Goal: Information Seeking & Learning: Learn about a topic

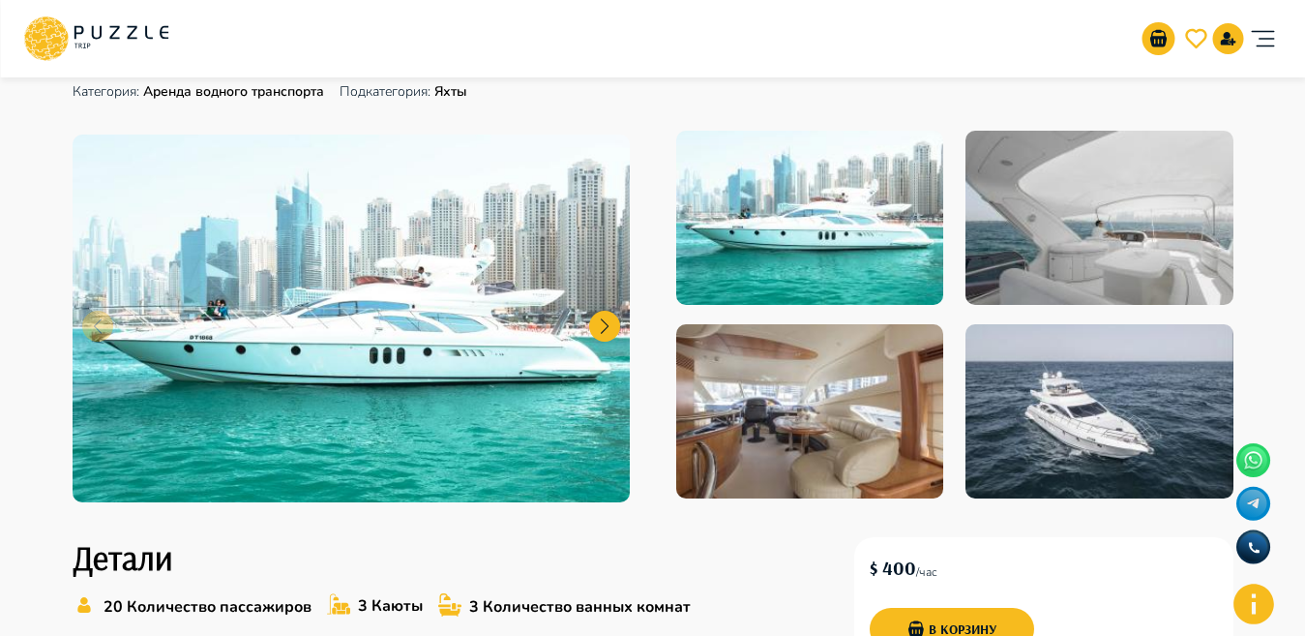
scroll to position [173, 0]
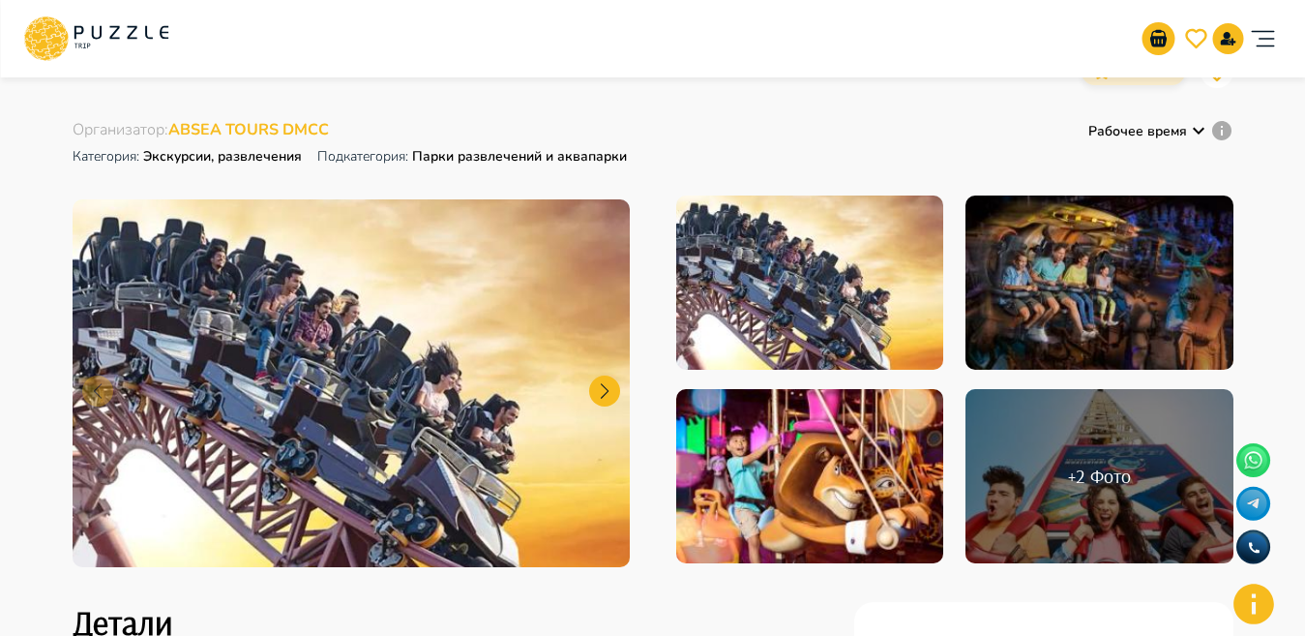
scroll to position [63, 0]
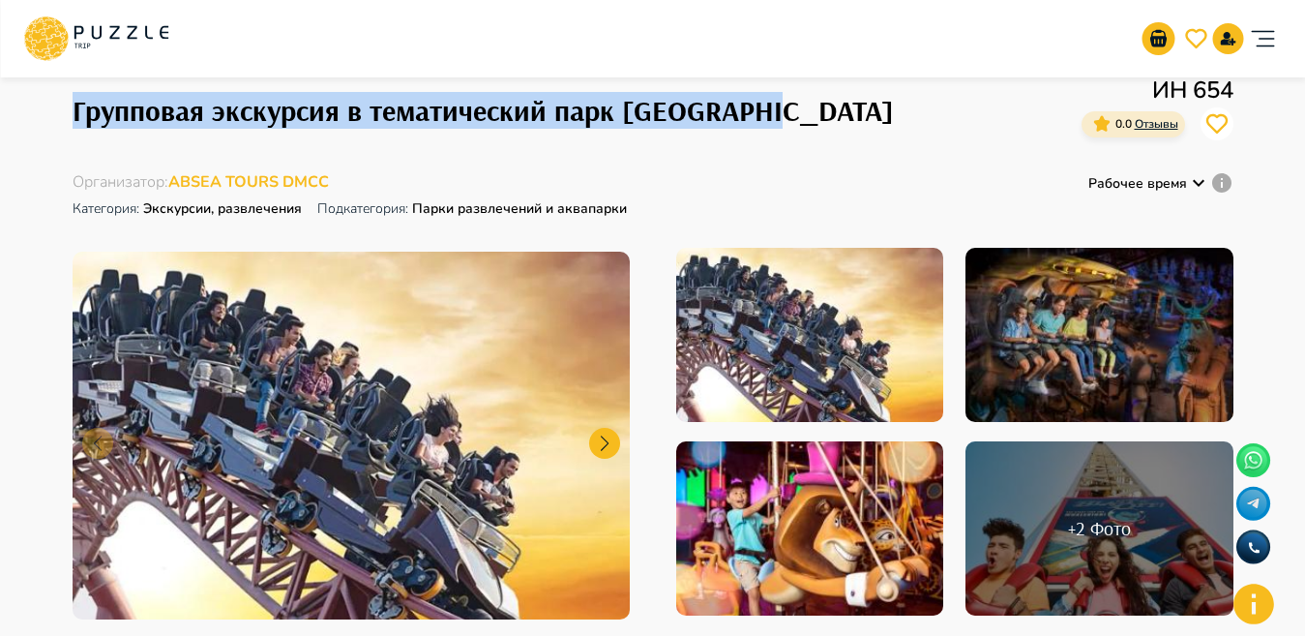
drag, startPoint x: 73, startPoint y: 112, endPoint x: 789, endPoint y: 130, distance: 716.3
click at [789, 130] on div "Групповая экскурсия в тематический парк Motiongate ИН 654 0.0 Отзывы" at bounding box center [653, 110] width 1161 height 75
copy h1 "Групповая экскурсия в тематический парк Motiongate"
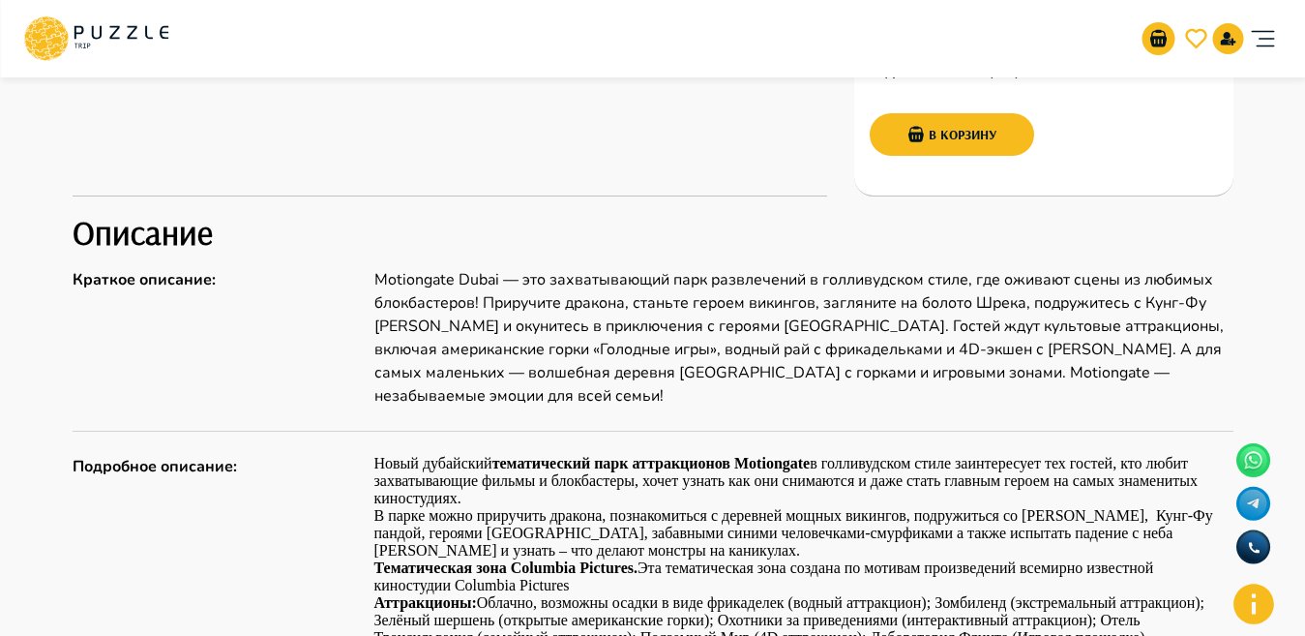
scroll to position [792, 0]
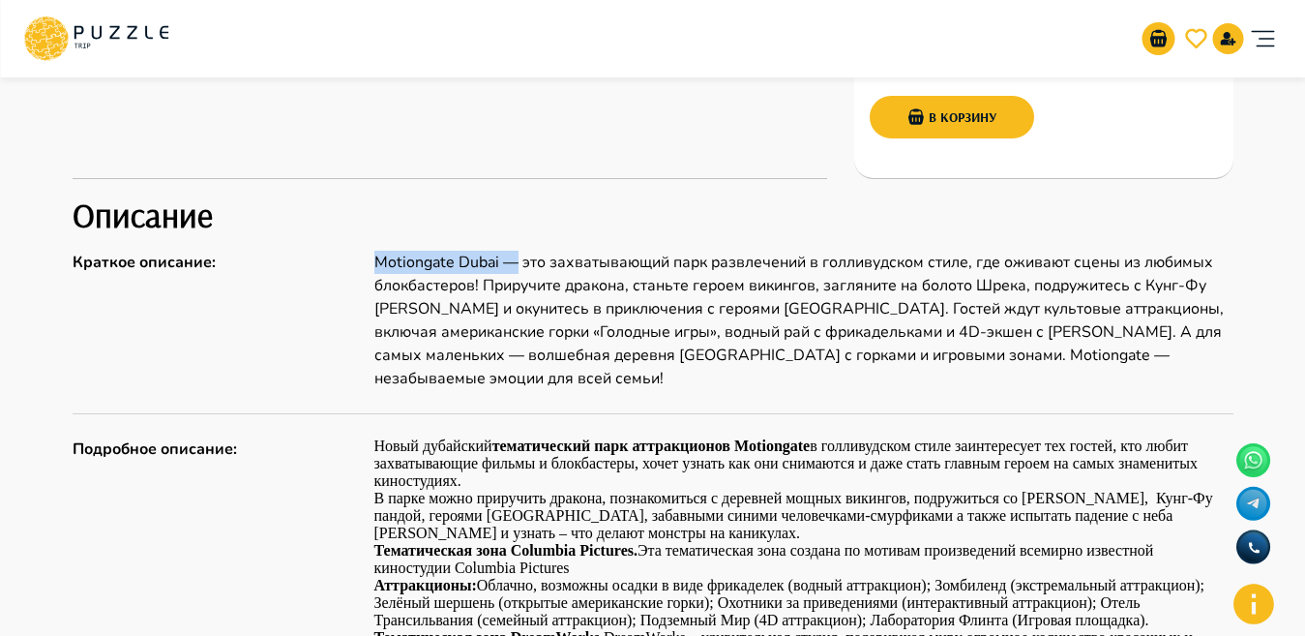
drag, startPoint x: 374, startPoint y: 259, endPoint x: 516, endPoint y: 270, distance: 142.6
click at [516, 270] on p "Motiongate Dubai — это захватывающий парк развлечений в голливудском стиле, где…" at bounding box center [803, 320] width 859 height 139
click at [493, 276] on p "Motiongate Dubai — это захватывающий парк развлечений в голливудском стиле, где…" at bounding box center [803, 320] width 859 height 139
click at [363, 285] on div "Краткое описание : Motiongate Dubai — это захватывающий парк развлечений в голл…" at bounding box center [653, 320] width 1161 height 139
drag, startPoint x: 371, startPoint y: 285, endPoint x: 478, endPoint y: 284, distance: 107.4
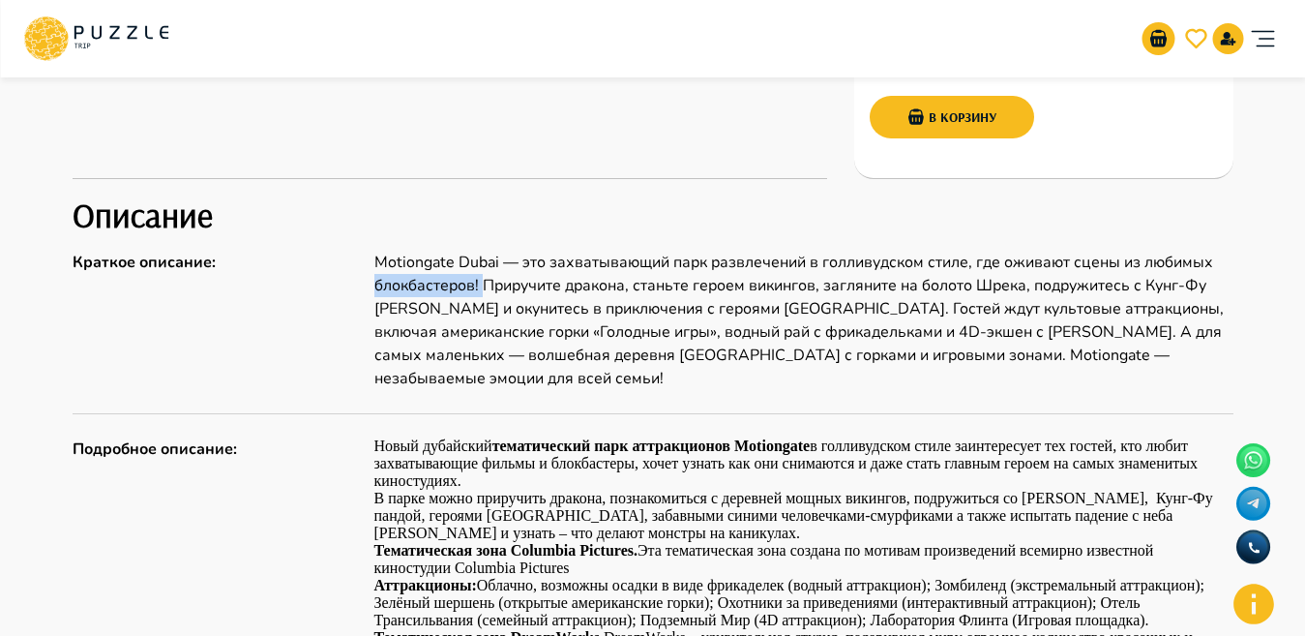
click at [482, 285] on div "Краткое описание : Motiongate Dubai — это захватывающий парк развлечений в голл…" at bounding box center [653, 320] width 1161 height 139
click at [477, 281] on p "Motiongate Dubai — это захватывающий парк развлечений в голливудском стиле, где…" at bounding box center [803, 320] width 859 height 139
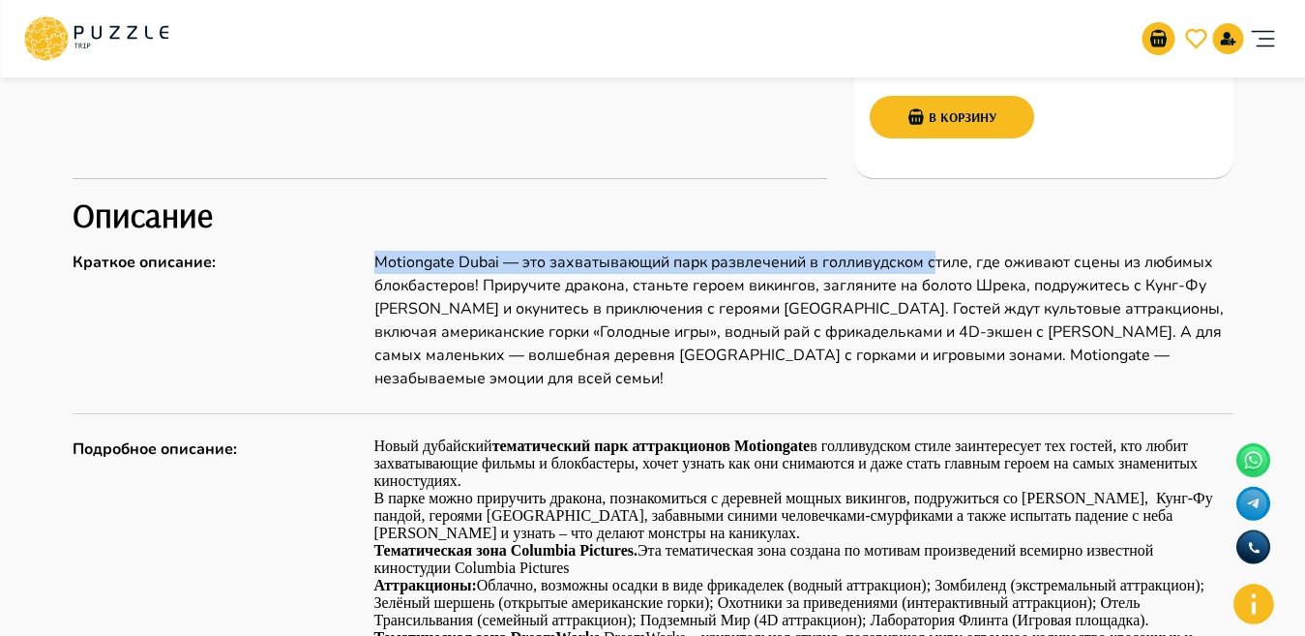
drag, startPoint x: 366, startPoint y: 264, endPoint x: 937, endPoint y: 252, distance: 571.1
click at [937, 252] on div "Краткое описание : Motiongate Dubai — это захватывающий парк развлечений в голл…" at bounding box center [653, 320] width 1161 height 139
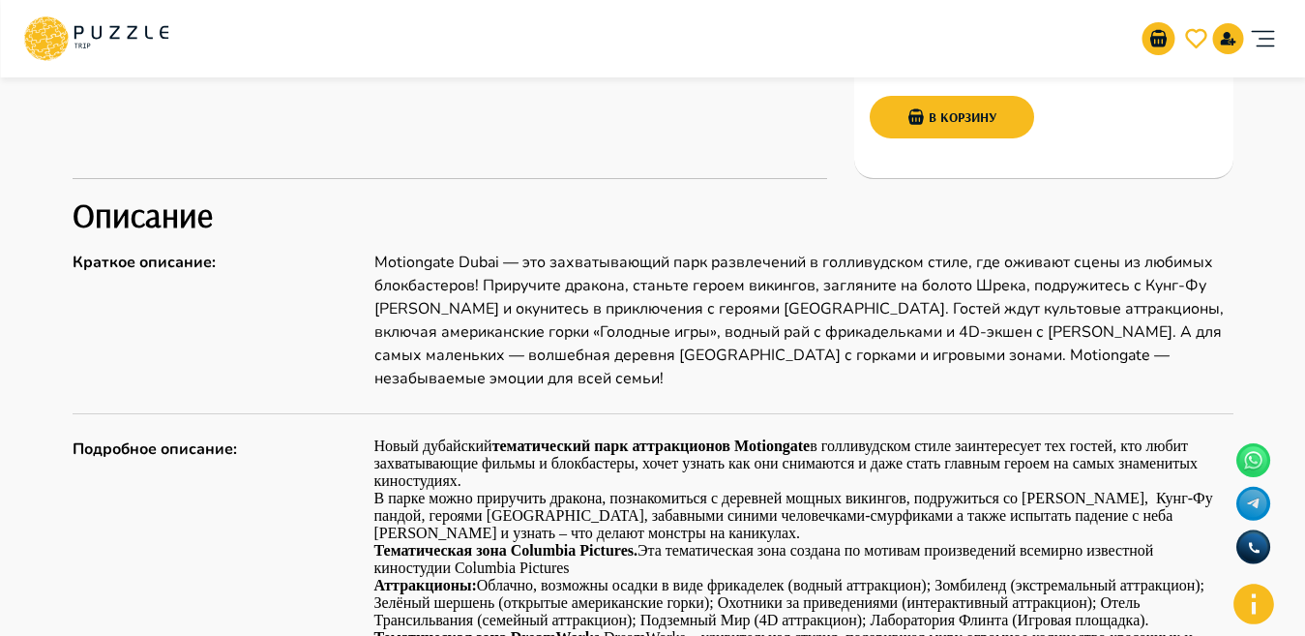
click at [724, 303] on p "Motiongate Dubai — это захватывающий парк развлечений в голливудском стиле, где…" at bounding box center [803, 320] width 859 height 139
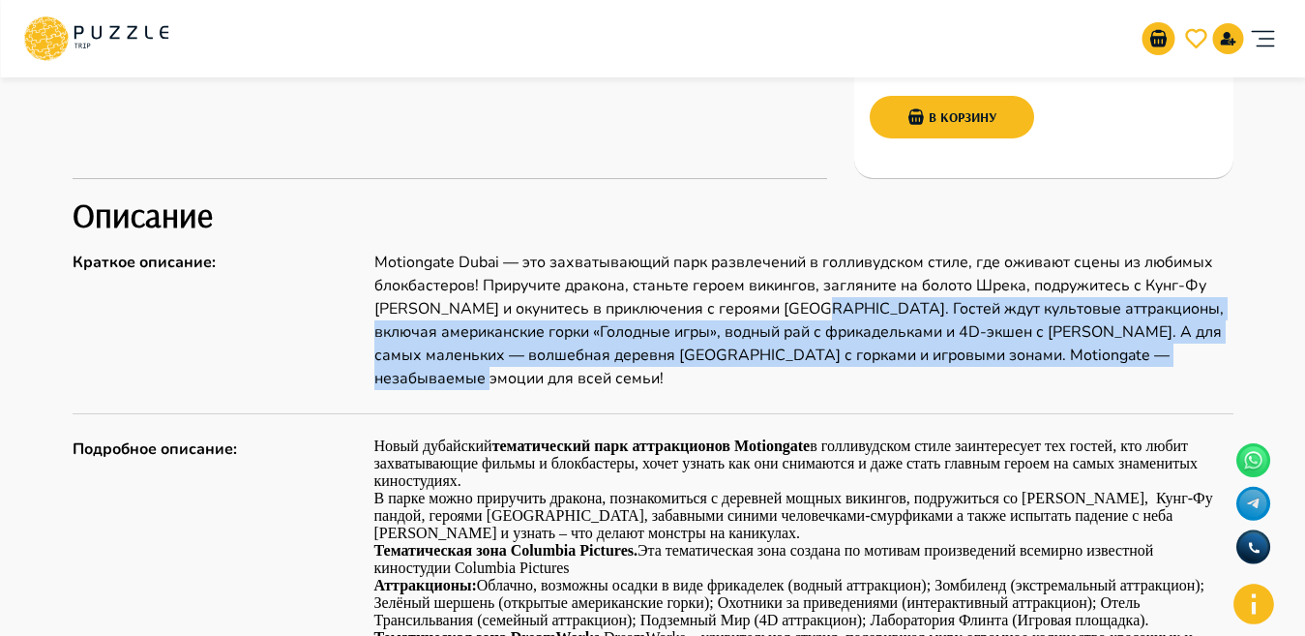
drag, startPoint x: 818, startPoint y: 309, endPoint x: 548, endPoint y: 379, distance: 279.1
click at [548, 379] on p "Motiongate Dubai — это захватывающий парк развлечений в голливудском стиле, где…" at bounding box center [803, 320] width 859 height 139
copy p "Гостей ждут культовые аттракционы, включая американские горки «Голодные игры», …"
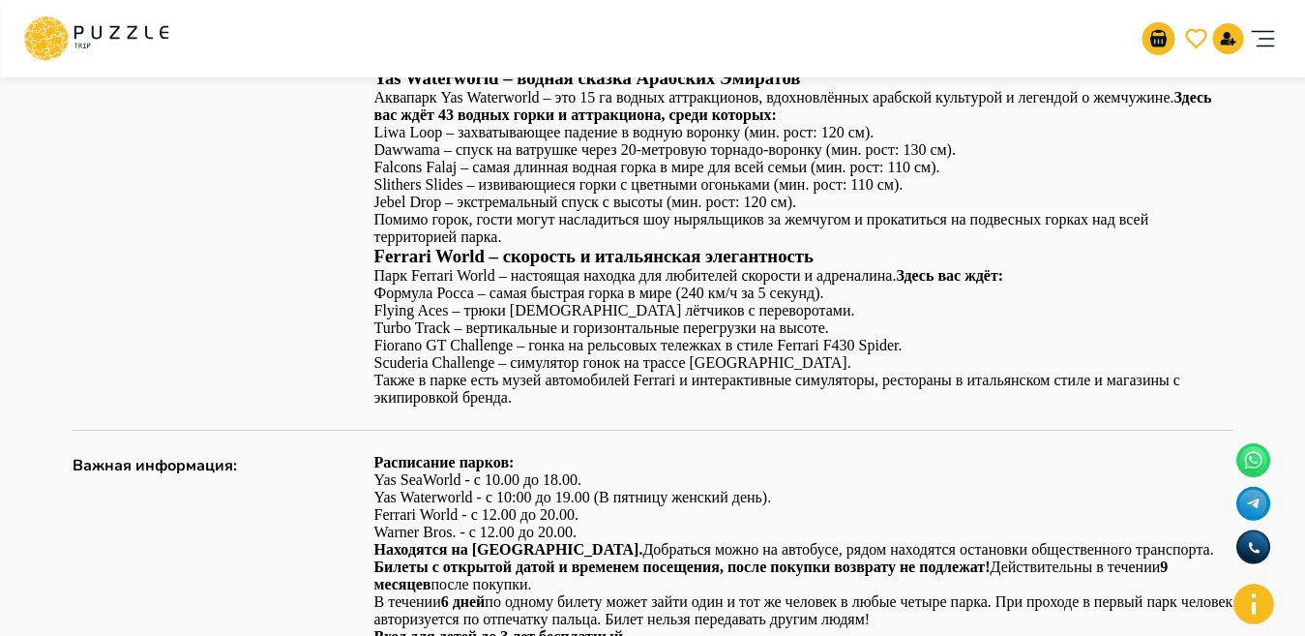
scroll to position [1308, 0]
